Goal: Task Accomplishment & Management: Complete application form

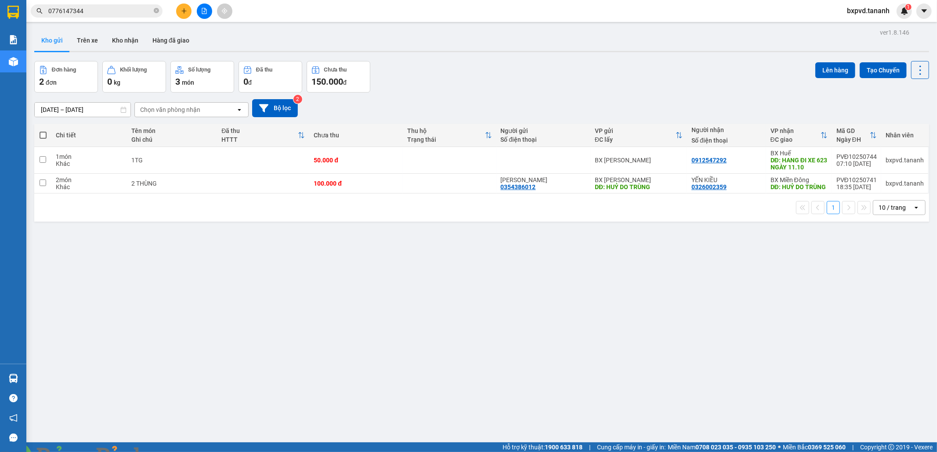
click at [104, 7] on input "0776147344" at bounding box center [100, 11] width 104 height 10
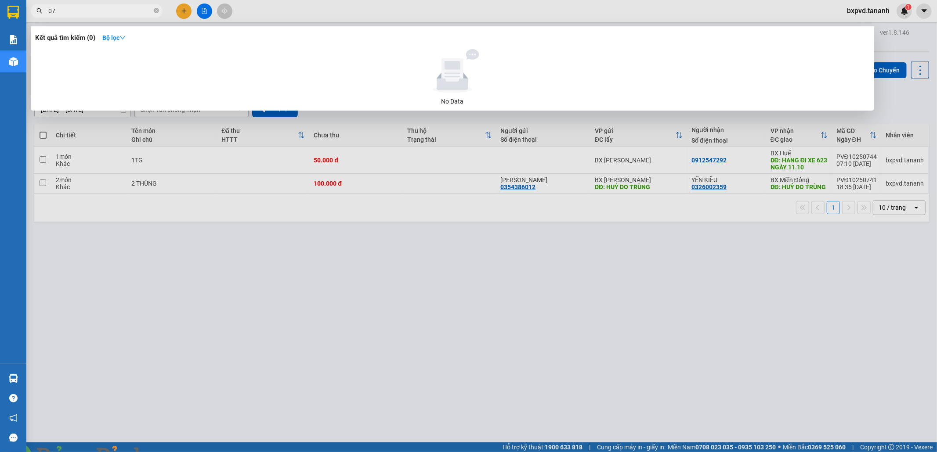
type input "0"
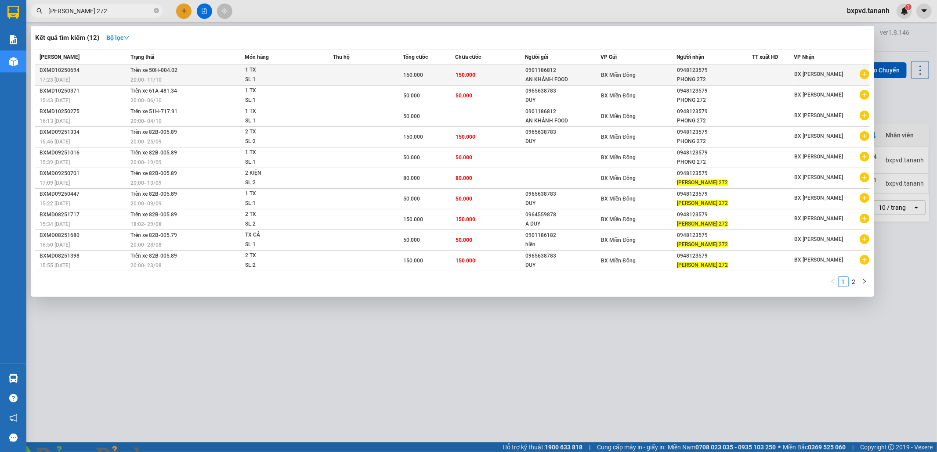
type input "[PERSON_NAME] 272"
click at [429, 77] on div "150.000" at bounding box center [428, 75] width 51 height 10
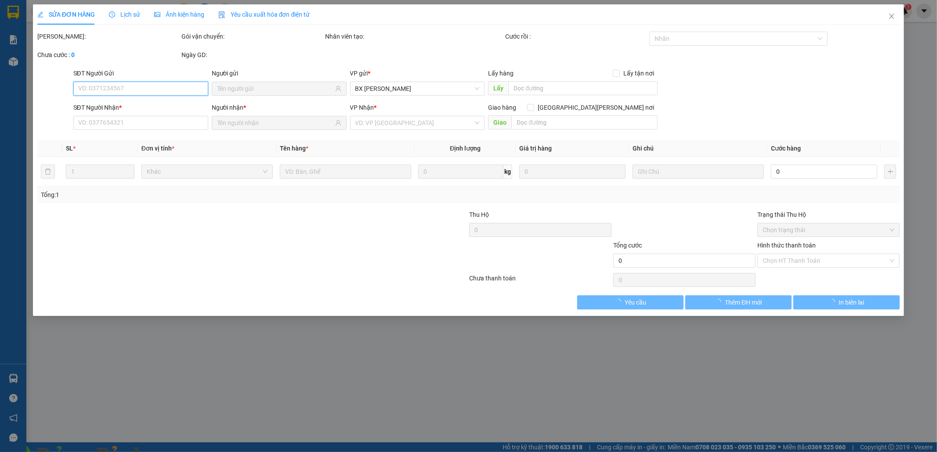
type input "0901186812"
type input "AN KHÁNH FOOD"
type input "0948123579"
type input "PHONG 272"
type input "150.000"
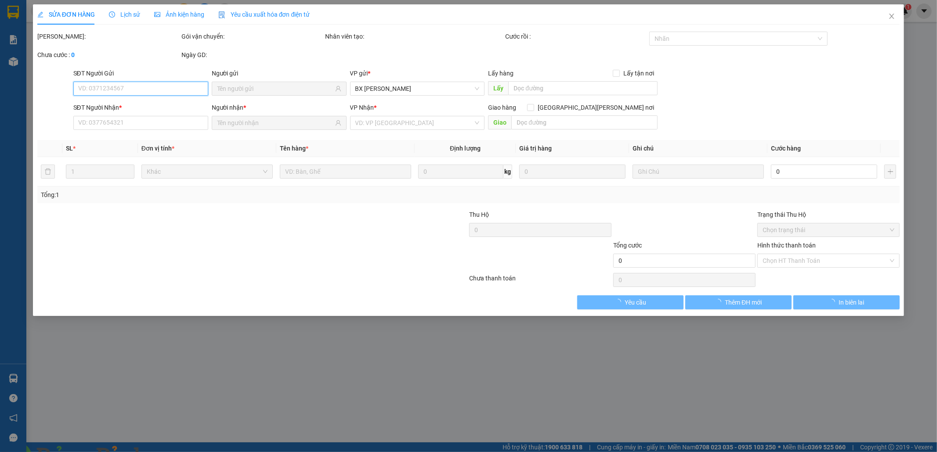
type input "150.000"
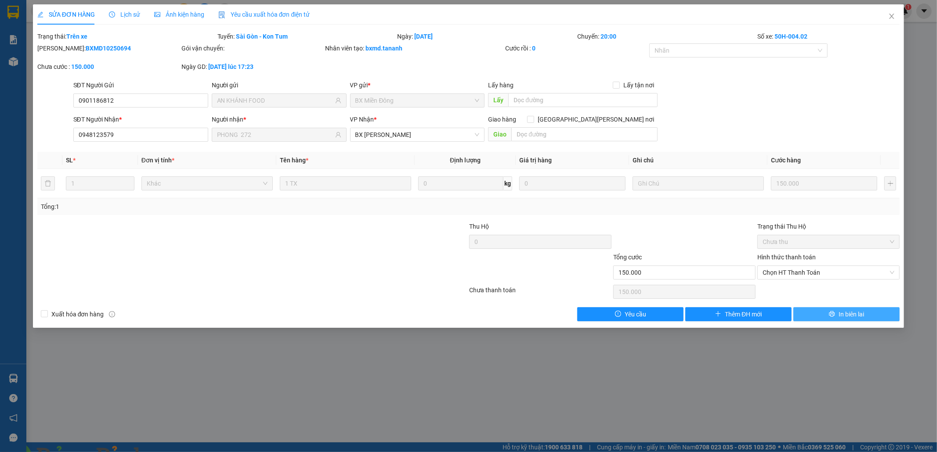
click at [808, 315] on button "In biên lai" at bounding box center [846, 314] width 106 height 14
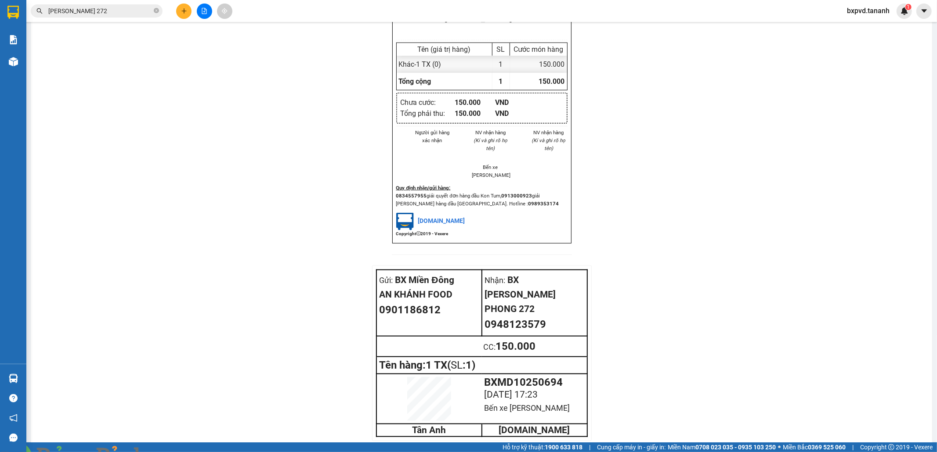
scroll to position [828, 0]
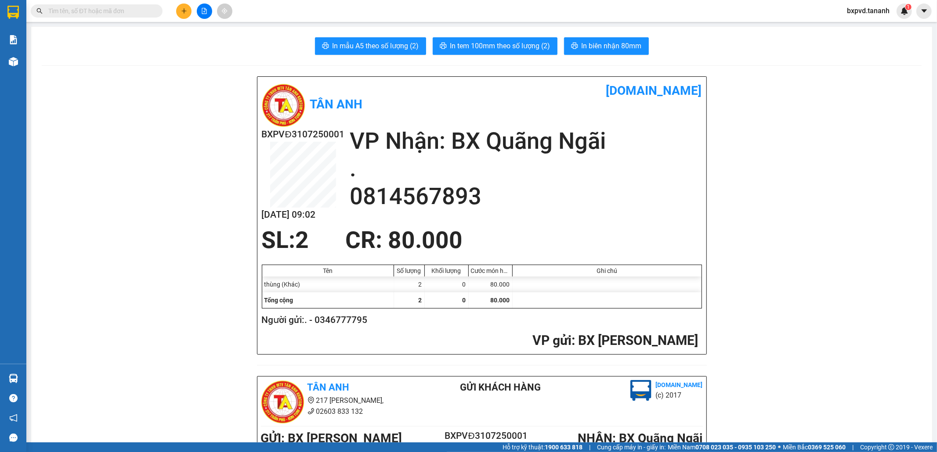
click at [122, 10] on input "text" at bounding box center [100, 11] width 104 height 10
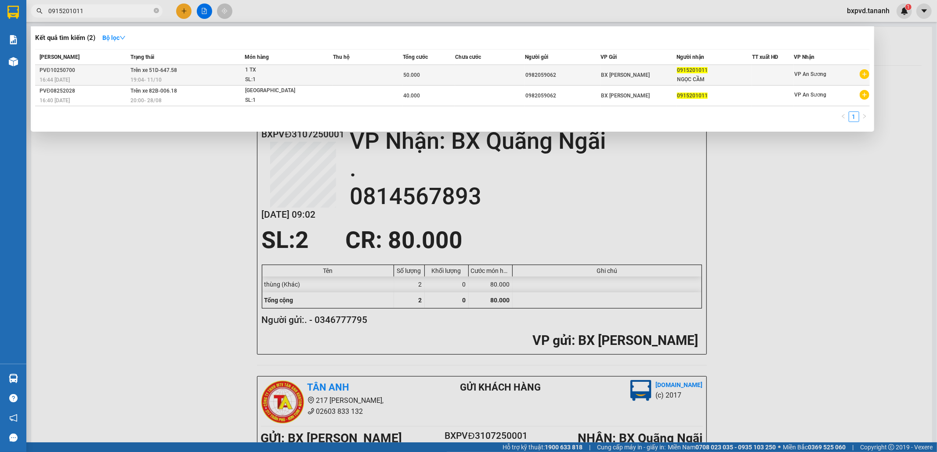
type input "0915201011"
click at [337, 76] on td at bounding box center [368, 75] width 70 height 21
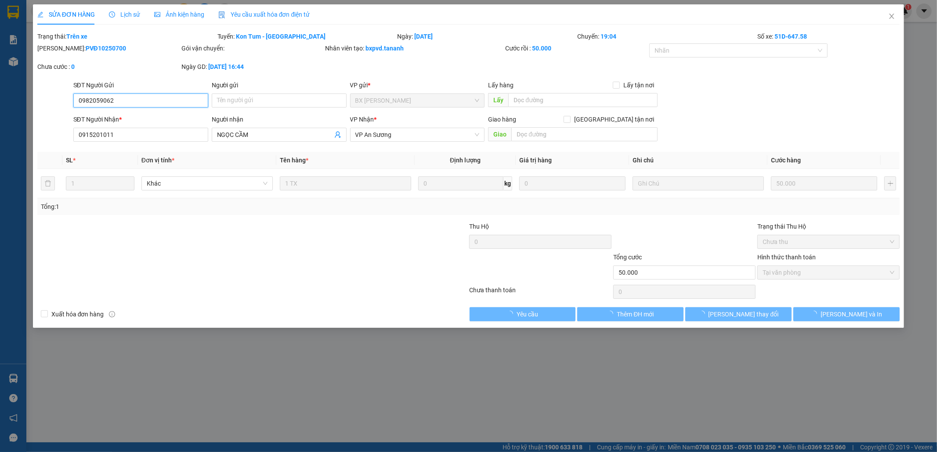
type input "0982059062"
type input "0915201011"
type input "50.000"
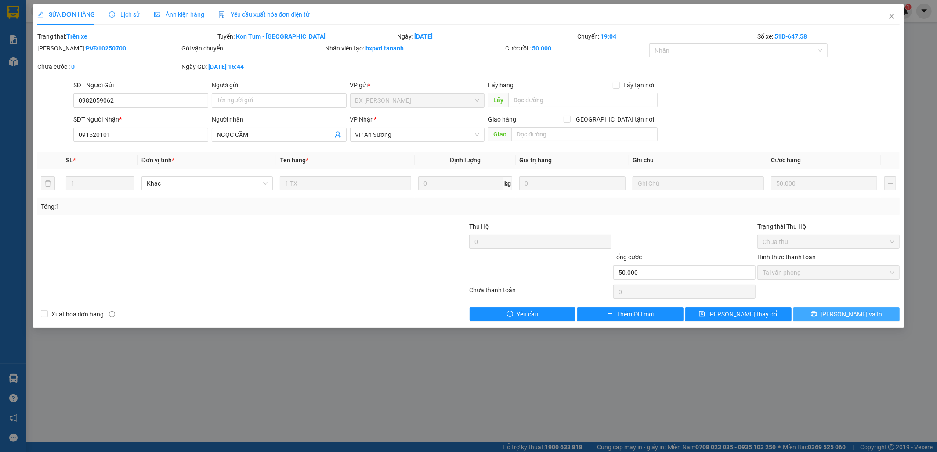
click at [818, 314] on button "Lưu và In" at bounding box center [846, 314] width 106 height 14
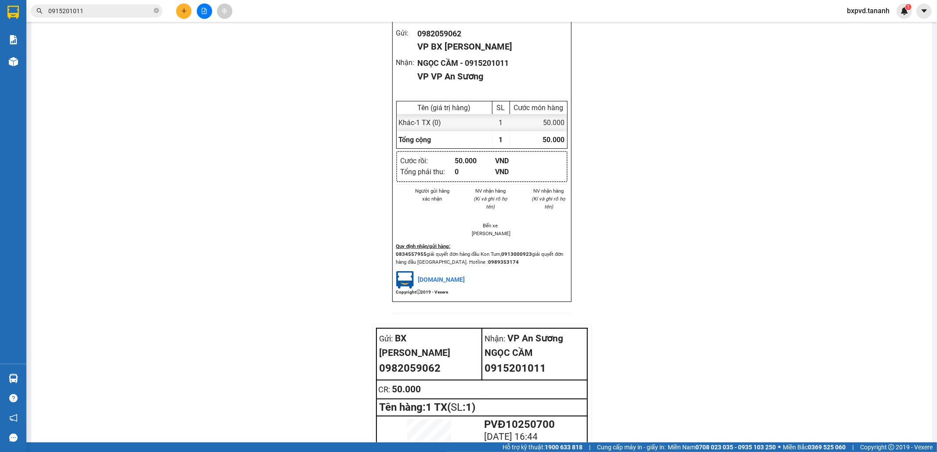
scroll to position [811, 0]
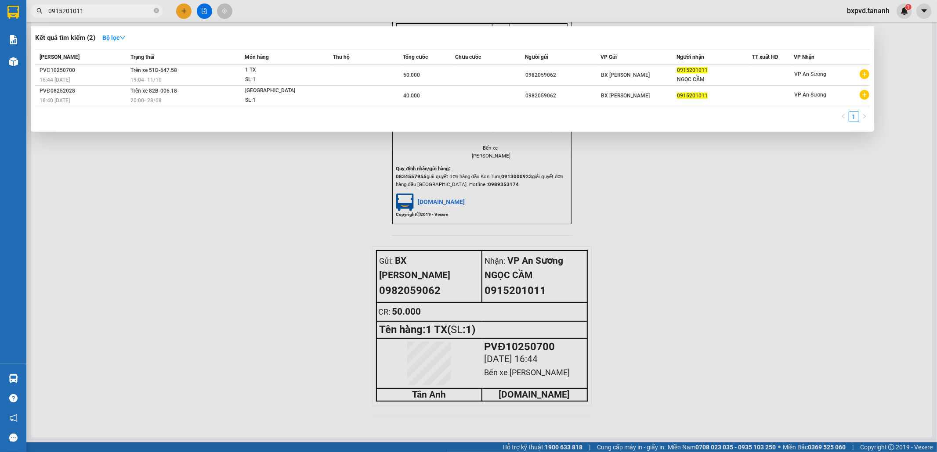
click at [118, 10] on input "0915201011" at bounding box center [100, 11] width 104 height 10
type input "0"
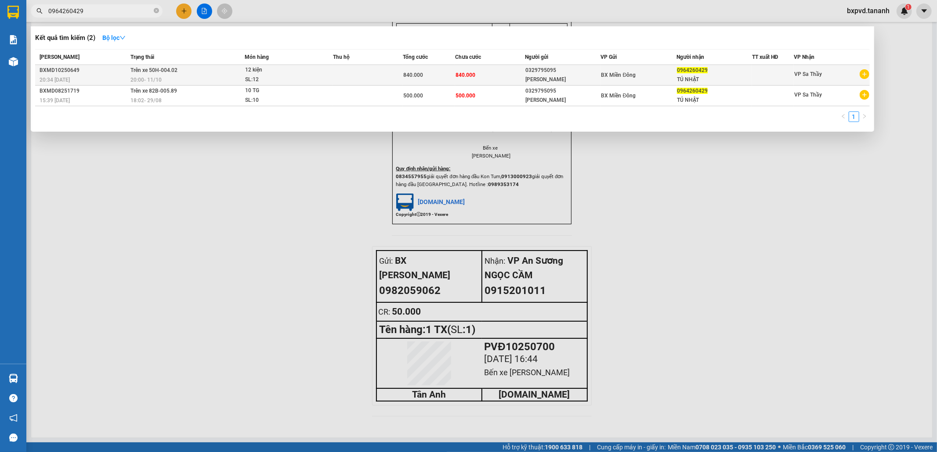
type input "0964260429"
click at [436, 76] on div "840.000" at bounding box center [428, 75] width 51 height 10
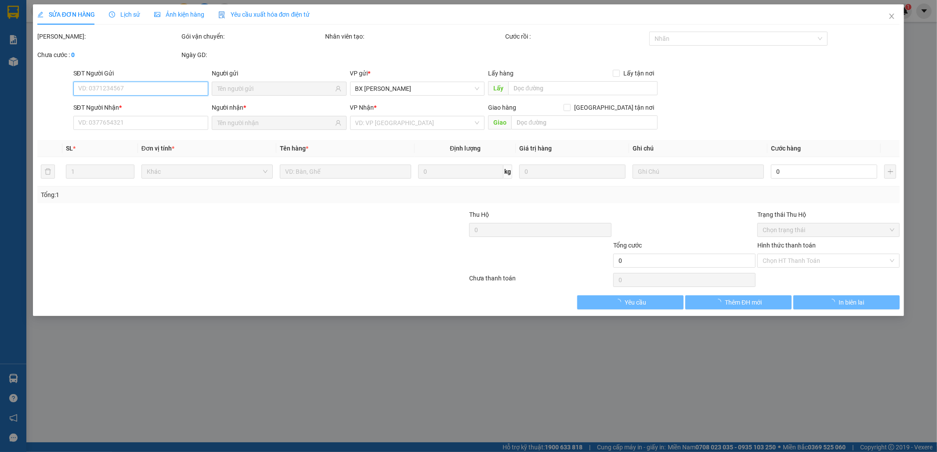
type input "0329795095"
type input "HỒNG VÂN"
type input "0964260429"
type input "TÚ NHẬT"
type input "840.000"
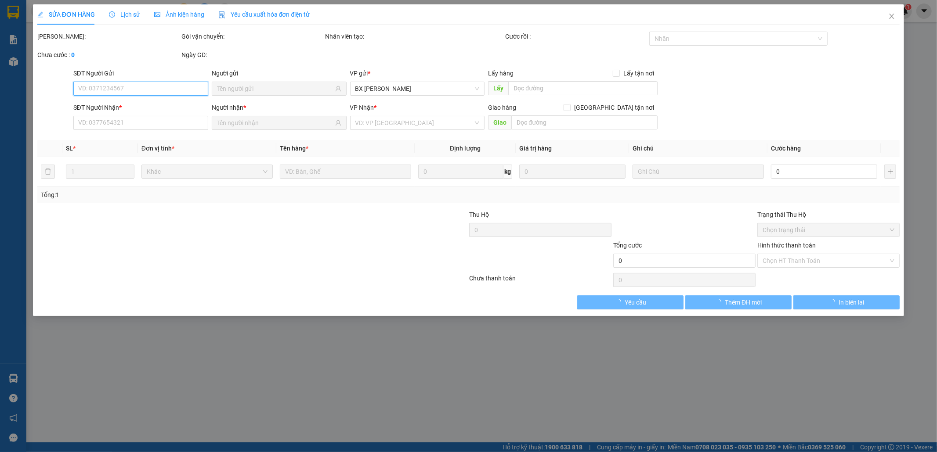
type input "840.000"
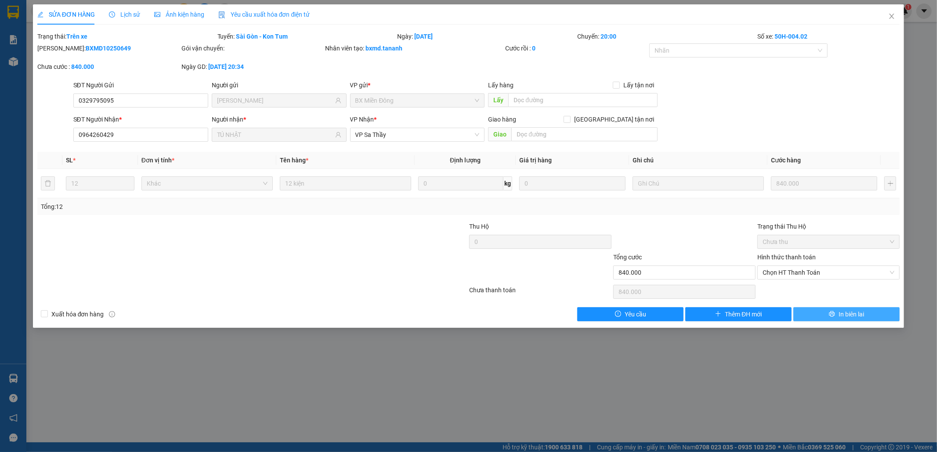
click at [841, 314] on span "In biên lai" at bounding box center [850, 315] width 25 height 10
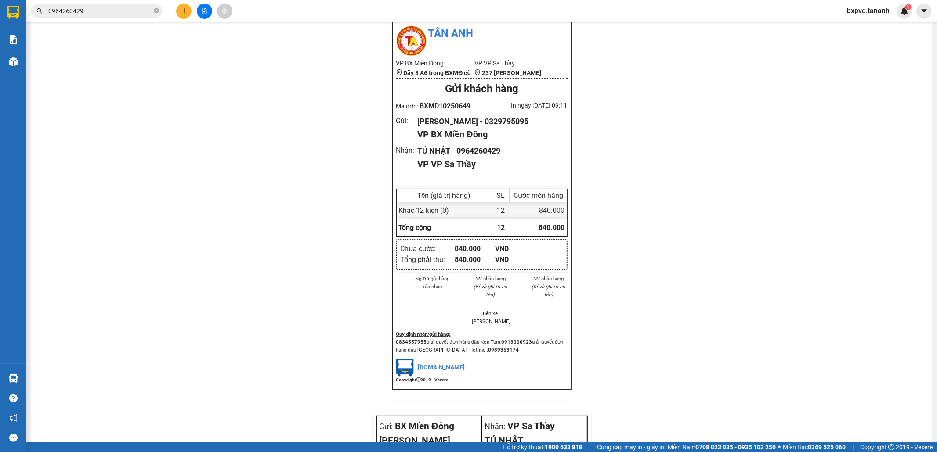
scroll to position [813, 0]
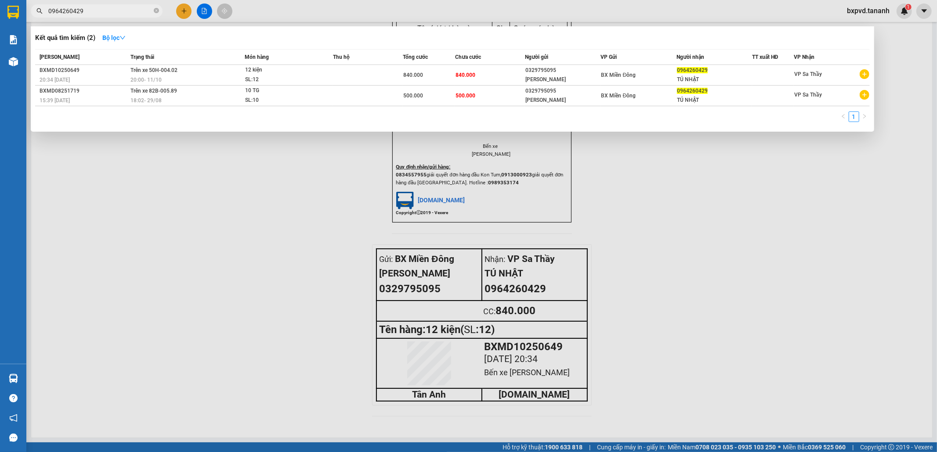
click at [127, 11] on input "0964260429" at bounding box center [100, 11] width 104 height 10
type input "0"
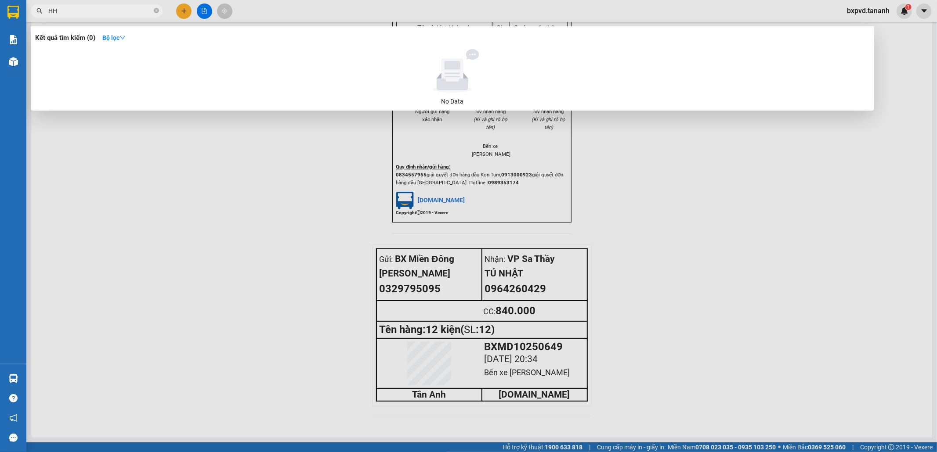
type input "H"
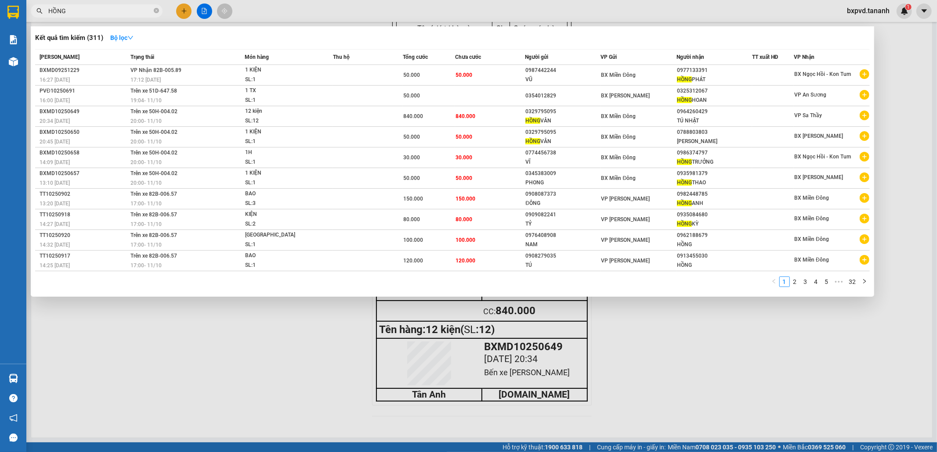
click at [112, 9] on input "HỒNG" at bounding box center [100, 11] width 104 height 10
type input "H"
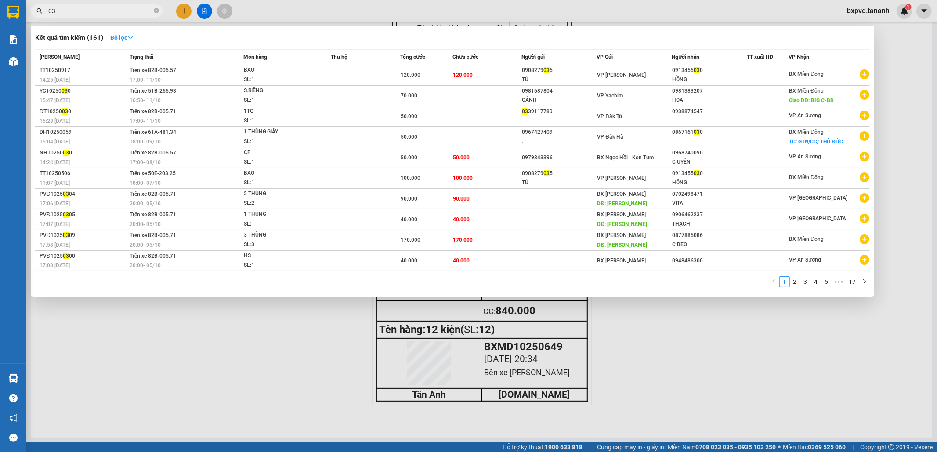
type input "0"
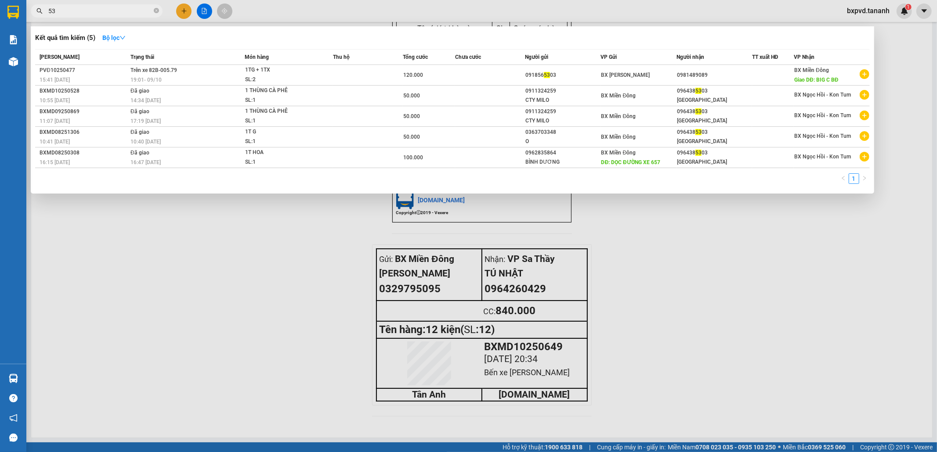
type input "5"
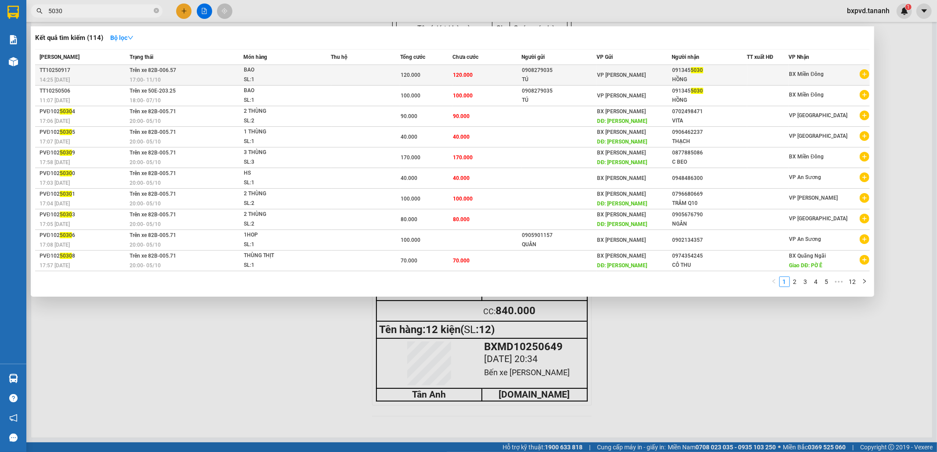
type input "5030"
click at [628, 72] on span "[PERSON_NAME]" at bounding box center [621, 75] width 49 height 6
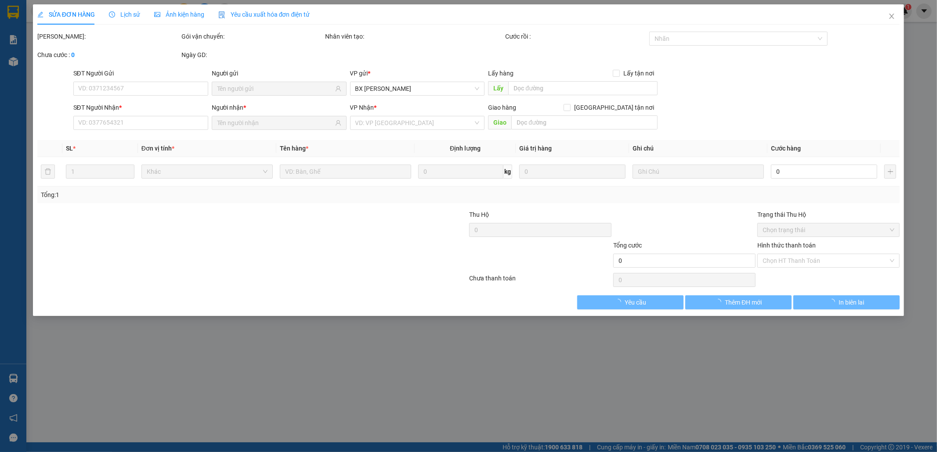
type input "0908279035"
type input "TÚ"
type input "0913455030"
type input "HỒNG"
type input "120.000"
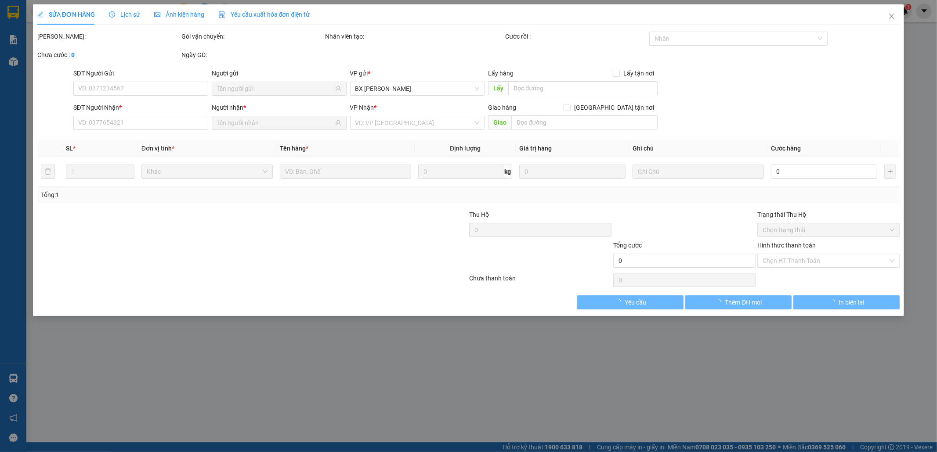
type input "120.000"
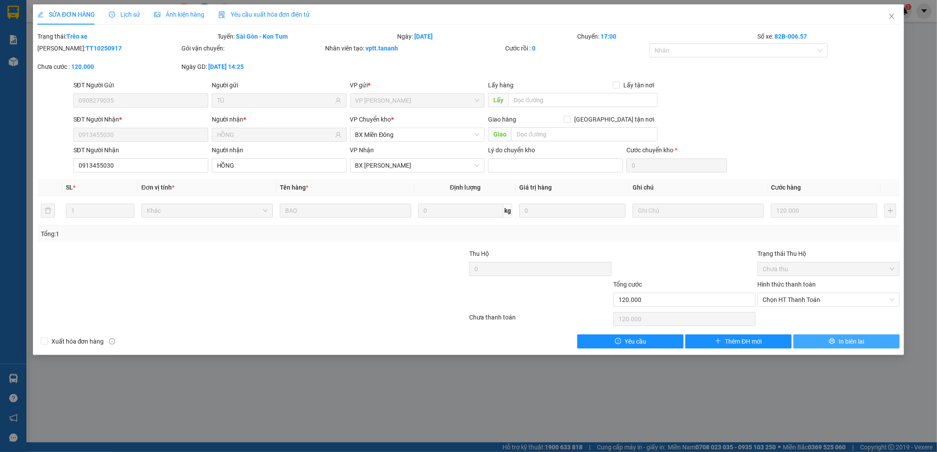
click at [831, 341] on icon "printer" at bounding box center [832, 342] width 6 height 6
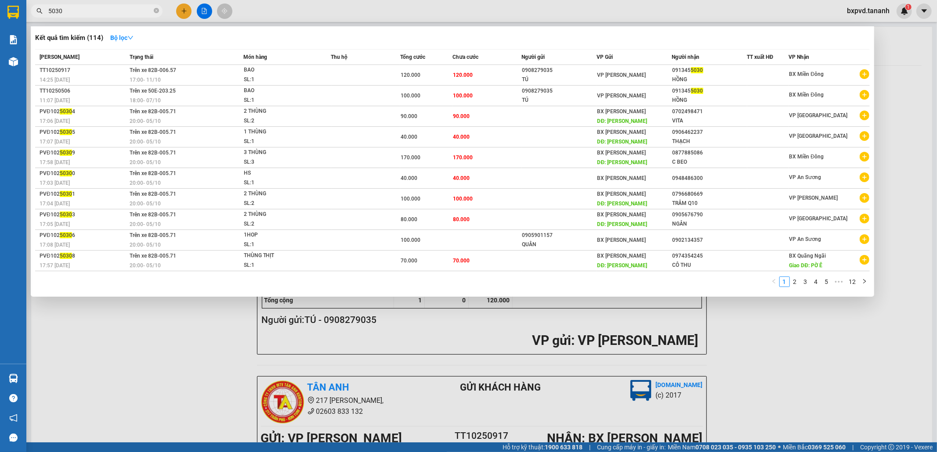
click at [120, 15] on input "5030" at bounding box center [100, 11] width 104 height 10
type input "5"
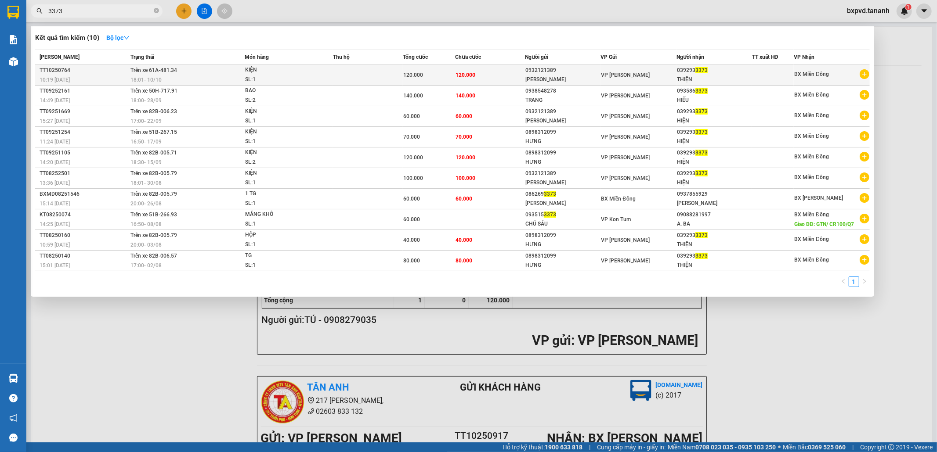
type input "3373"
click at [584, 78] on div "NGUYÊN HUY" at bounding box center [562, 79] width 75 height 9
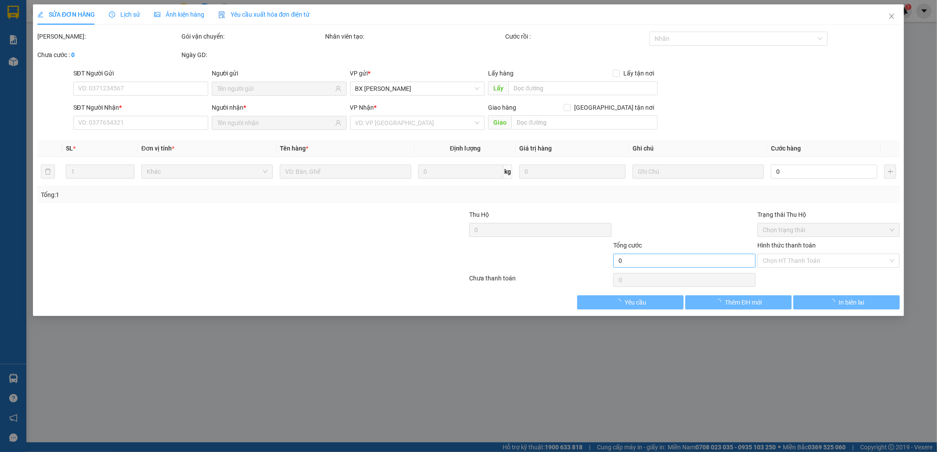
type input "0932121389"
type input "NGUYÊN HUY"
type input "0392933373"
type input "THIỆN"
type input "120.000"
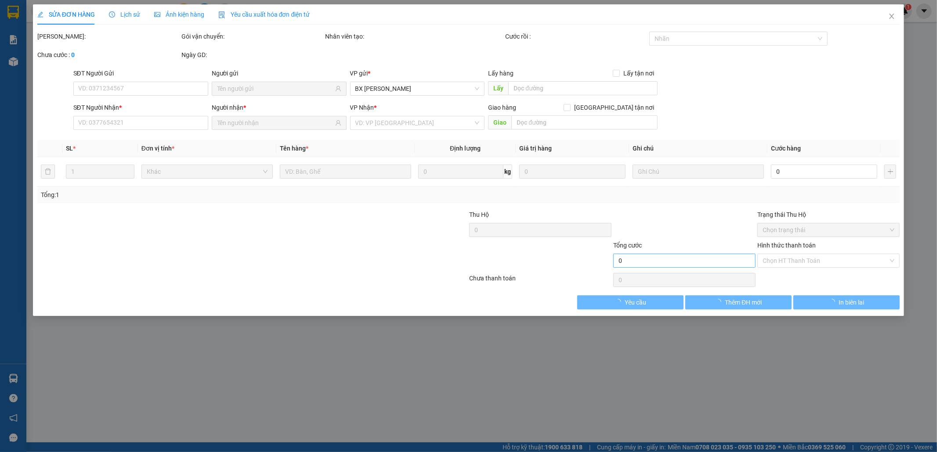
type input "120.000"
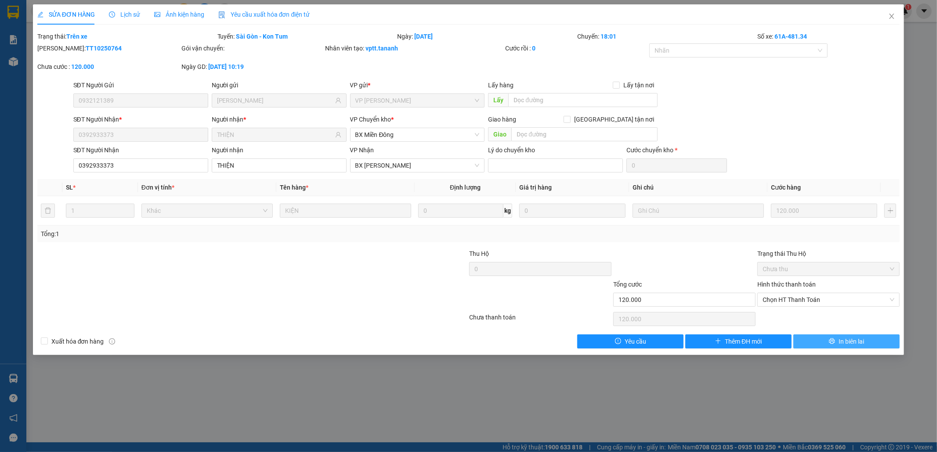
click at [841, 344] on span "In biên lai" at bounding box center [850, 342] width 25 height 10
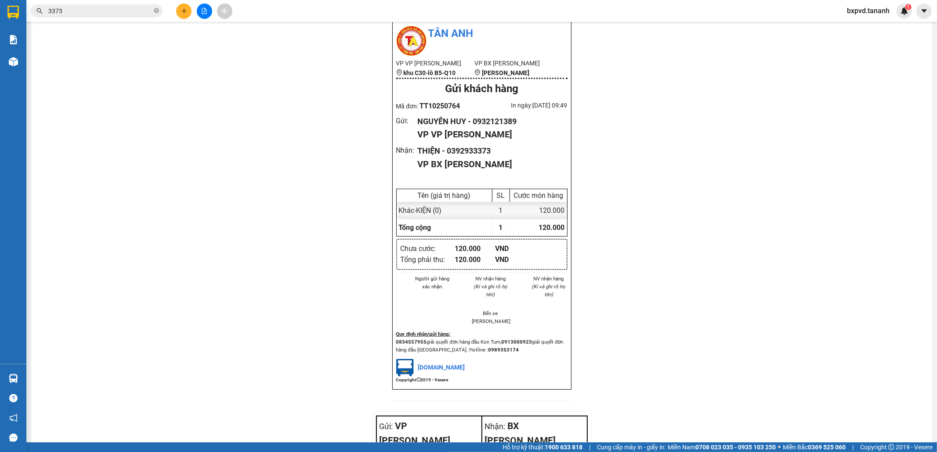
scroll to position [818, 0]
